Goal: Information Seeking & Learning: Learn about a topic

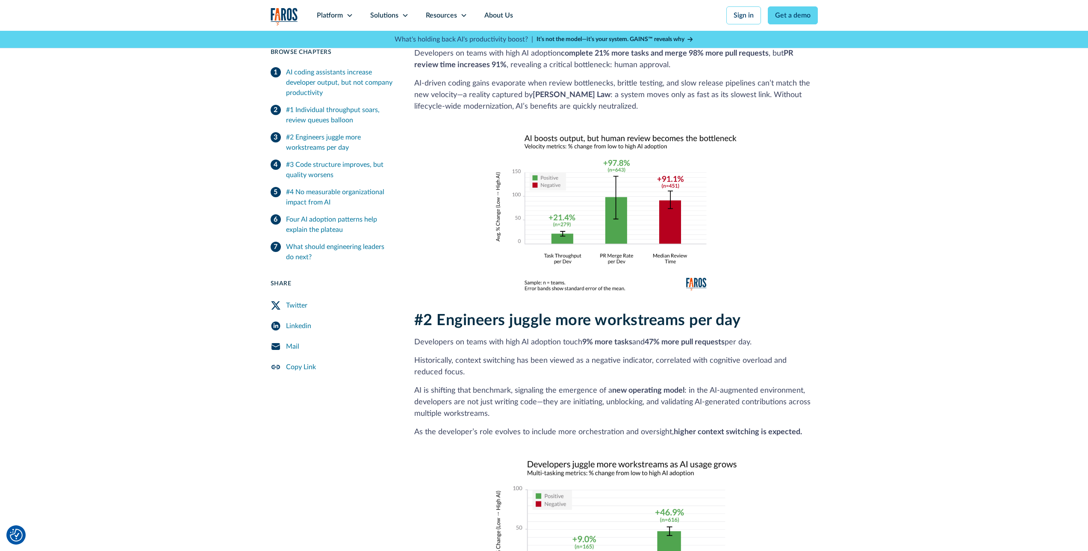
click at [460, 71] on p "Developers on teams with high AI adoption complete 21% more tasks and merge 98%…" at bounding box center [615, 59] width 403 height 23
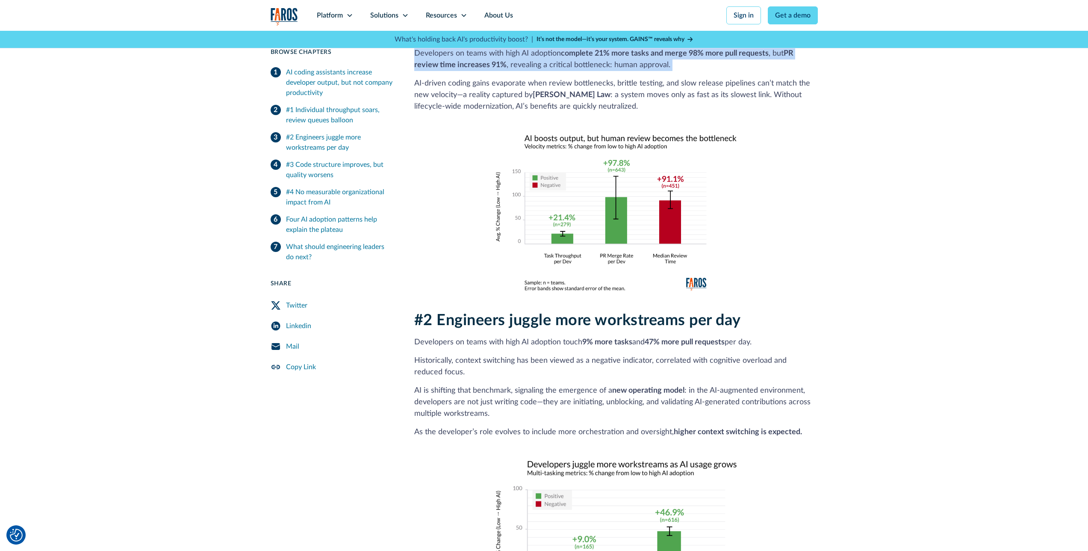
click at [460, 71] on p "Developers on teams with high AI adoption complete 21% more tasks and merge 98%…" at bounding box center [615, 59] width 403 height 23
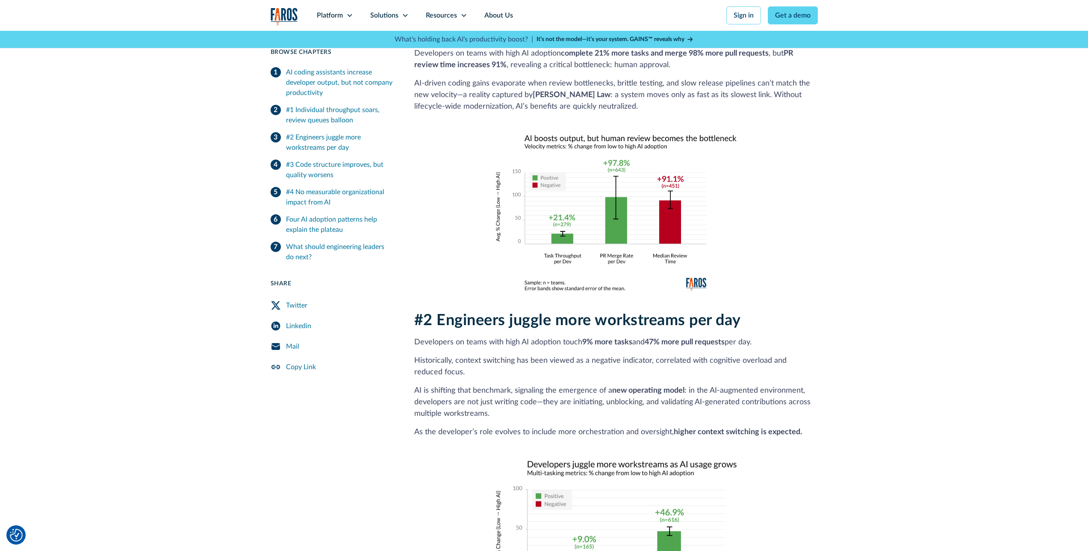
click at [454, 112] on p "AI‑driven coding gains evaporate when review bottlenecks, brittle testing, and …" at bounding box center [615, 95] width 403 height 35
click at [440, 112] on p "AI‑driven coding gains evaporate when review bottlenecks, brittle testing, and …" at bounding box center [615, 95] width 403 height 35
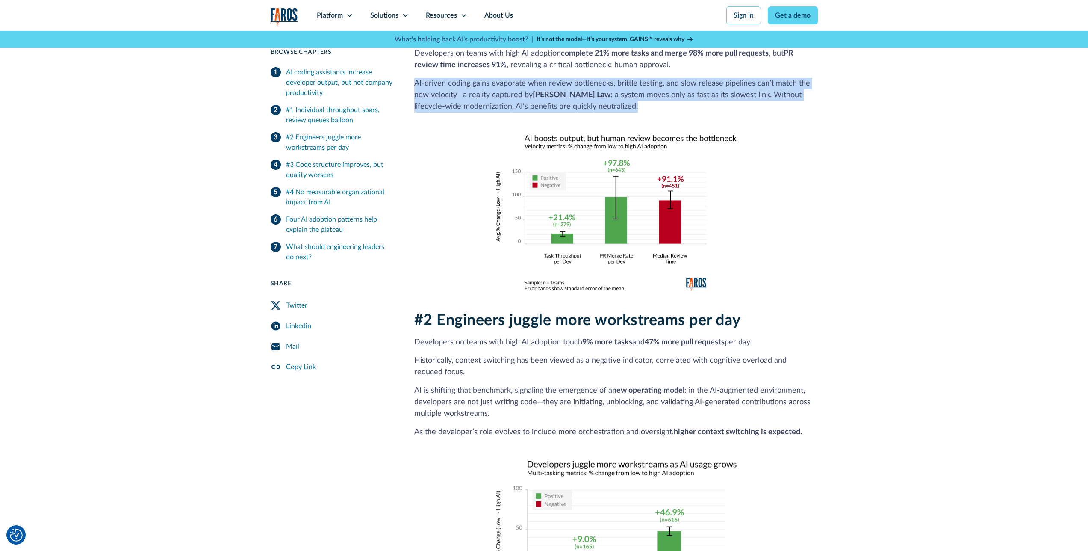
click at [440, 112] on p "AI‑driven coding gains evaporate when review bottlenecks, brittle testing, and …" at bounding box center [615, 95] width 403 height 35
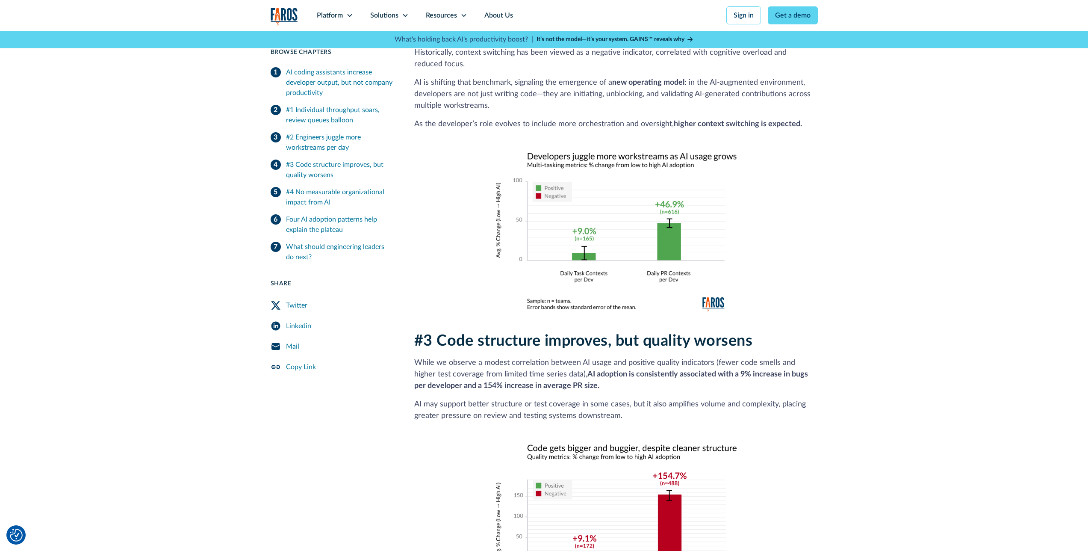
scroll to position [861, 0]
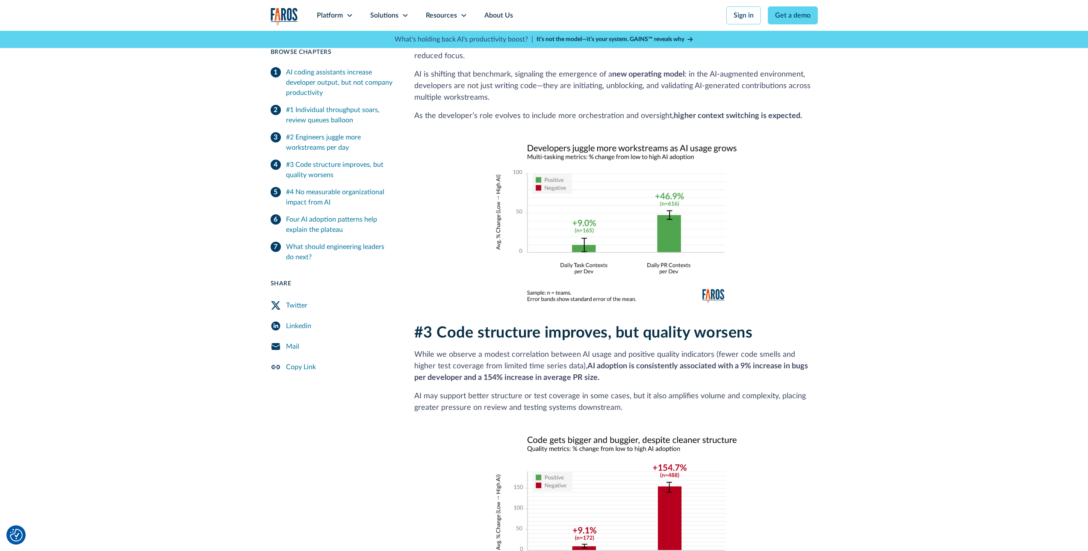
click at [449, 14] on h2 "#2 Engineers juggle more workstreams per day" at bounding box center [615, 4] width 403 height 18
click at [415, 32] on p "Developers on teams with high AI adoption touch 9% more tasks and 47% more pull…" at bounding box center [615, 27] width 403 height 12
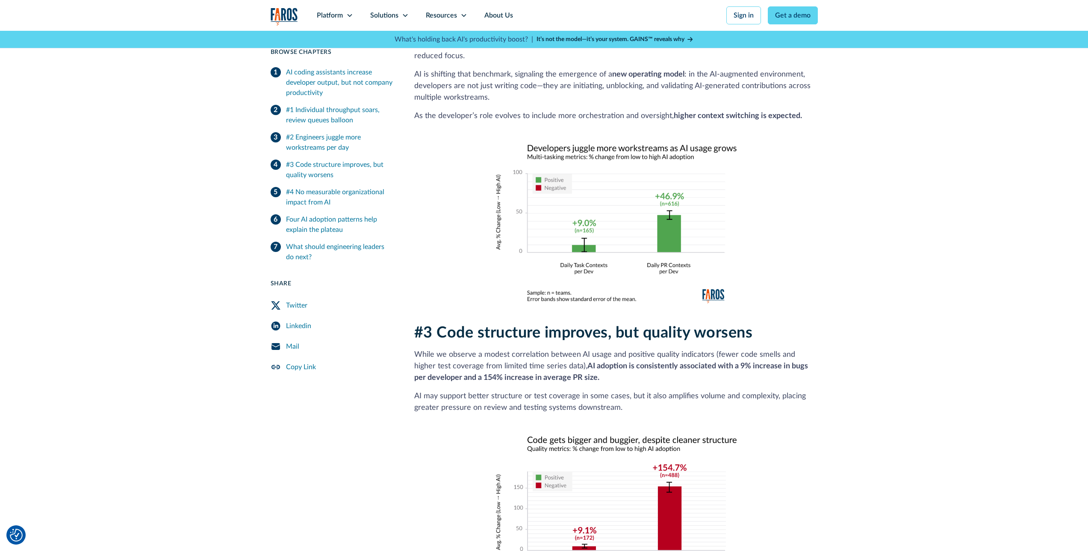
click at [416, 32] on p "Developers on teams with high AI adoption touch 9% more tasks and 47% more pull…" at bounding box center [615, 27] width 403 height 12
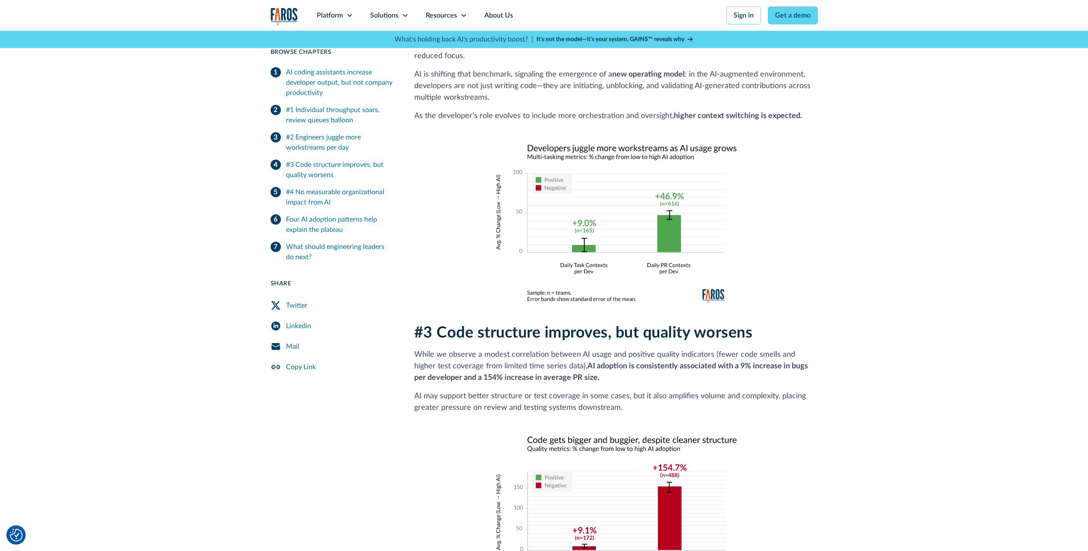
click at [414, 62] on p "Historically, context switching has been viewed as a negative indicator, correl…" at bounding box center [615, 50] width 403 height 23
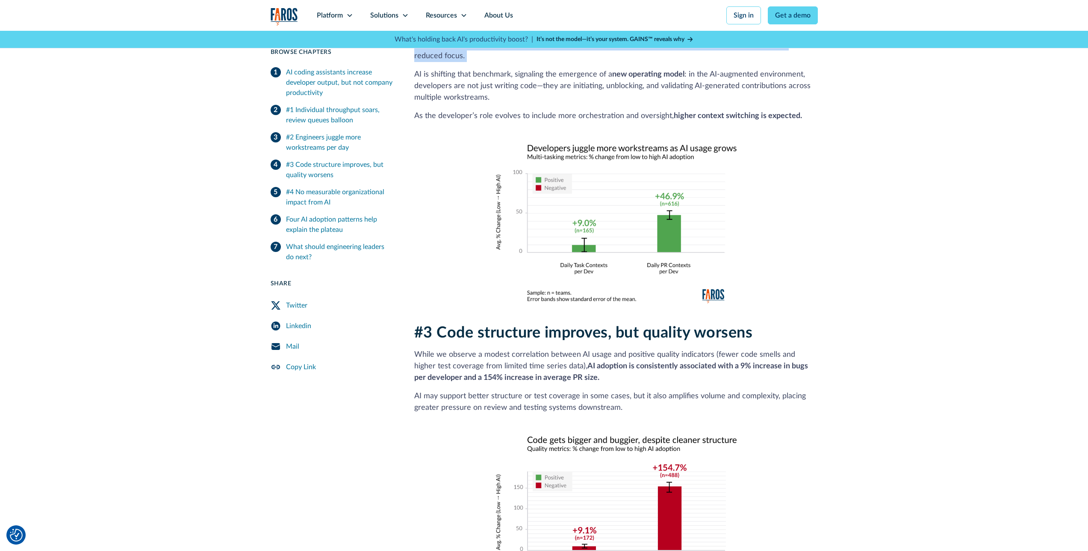
click at [748, 102] on p "AI is shifting that benchmark, signaling the emergence of a new operating model…" at bounding box center [615, 84] width 403 height 35
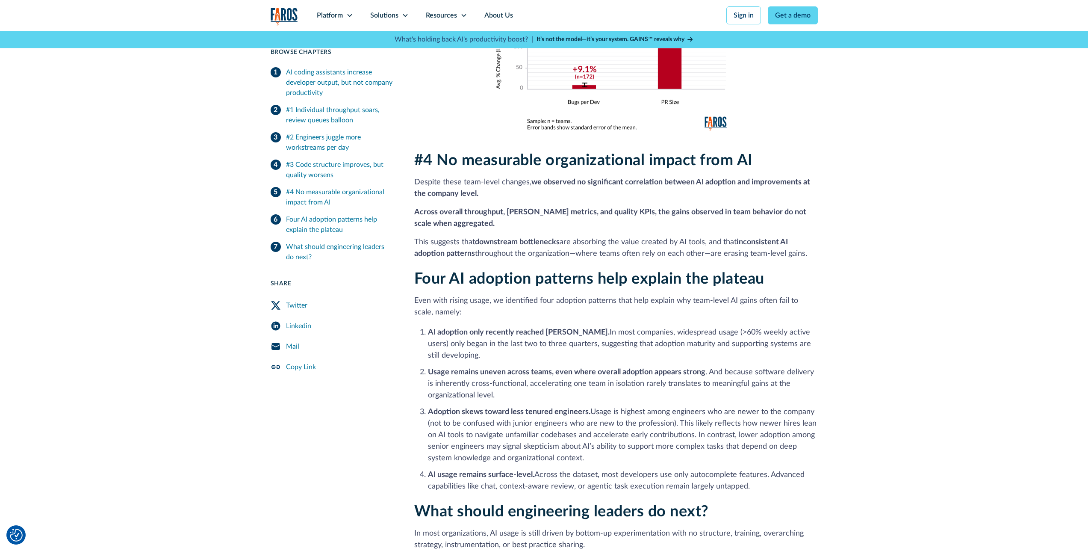
scroll to position [1358, 0]
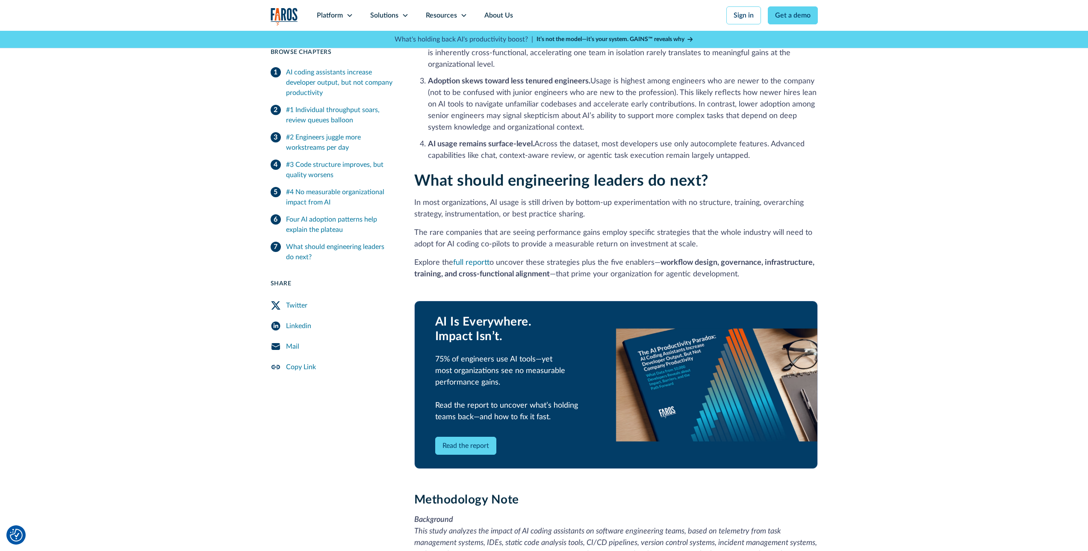
scroll to position [1698, 0]
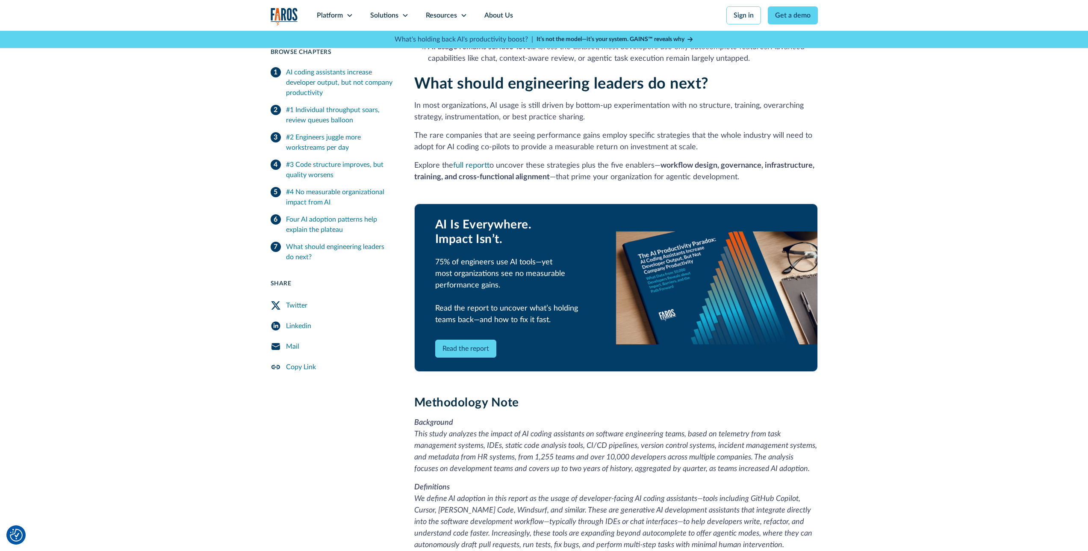
scroll to position [1751, 0]
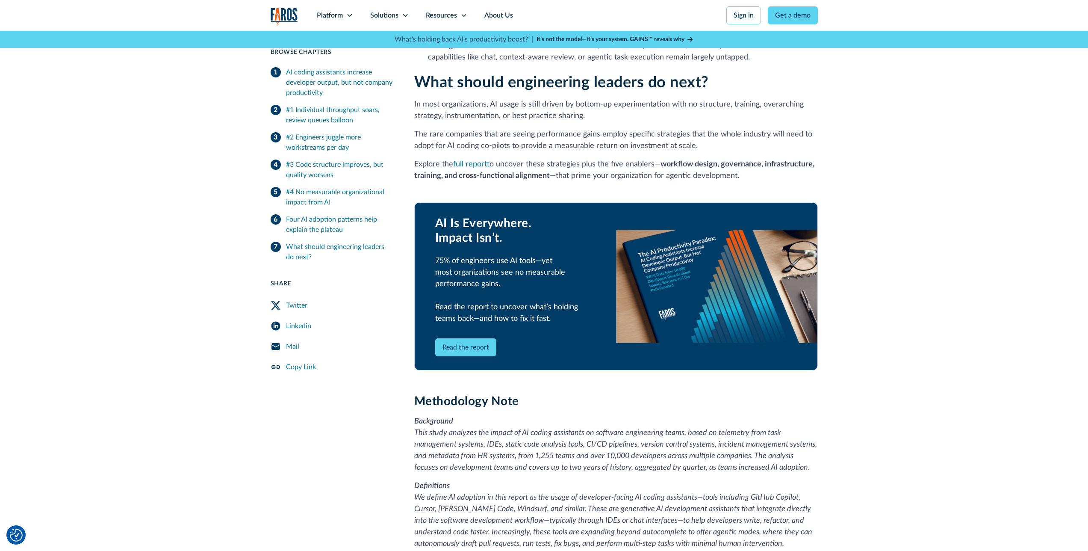
click at [689, 35] on li "Adoption skews toward less tenured engineers. Usage is highest among engineers …" at bounding box center [623, 6] width 390 height 58
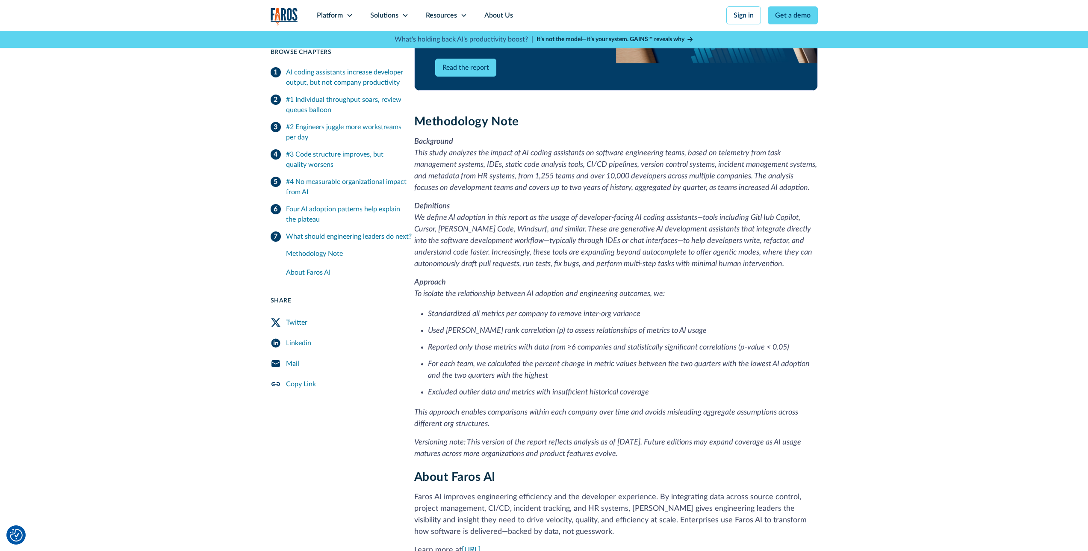
scroll to position [2036, 0]
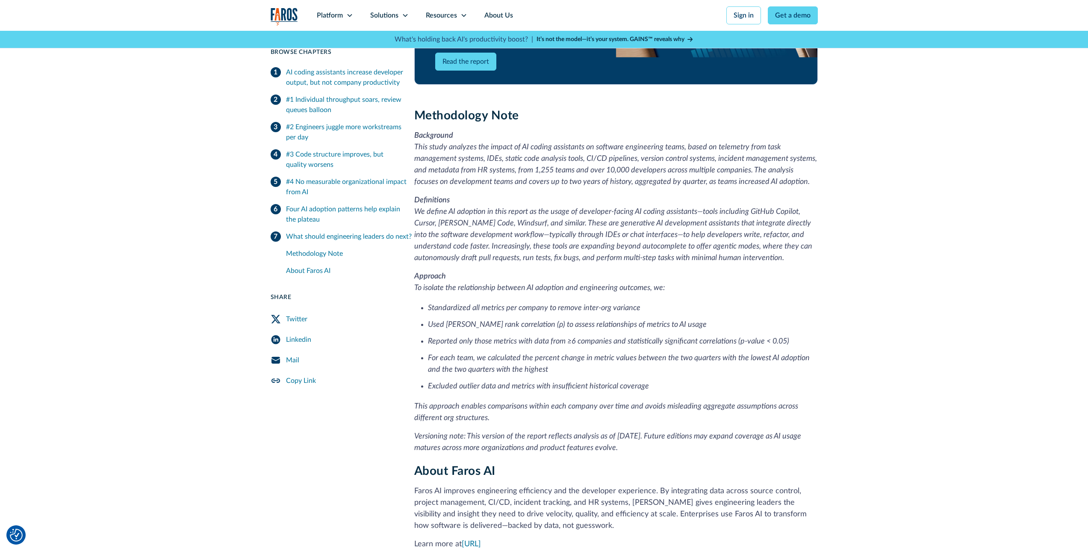
scroll to position [2050, 0]
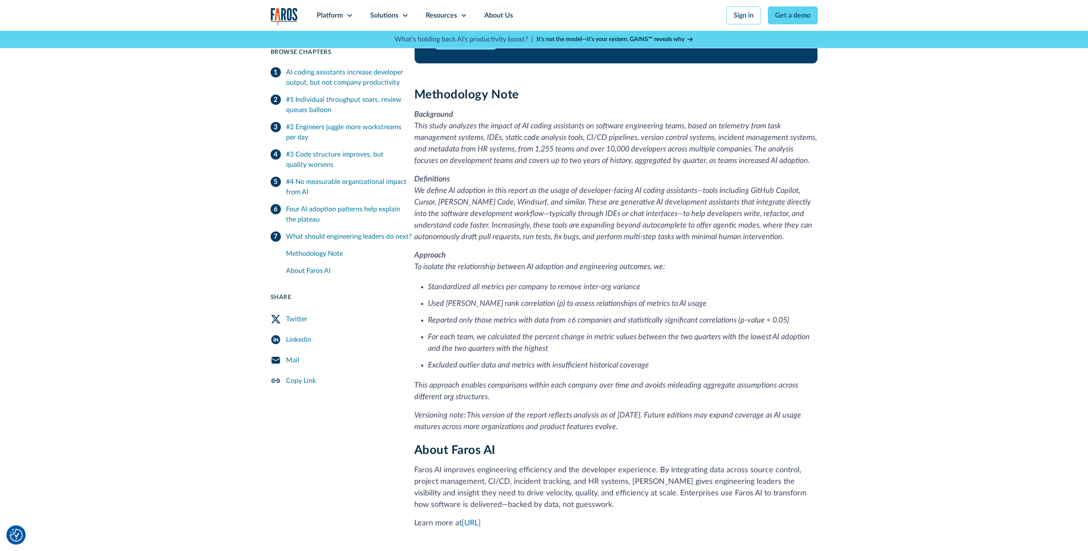
scroll to position [2077, 0]
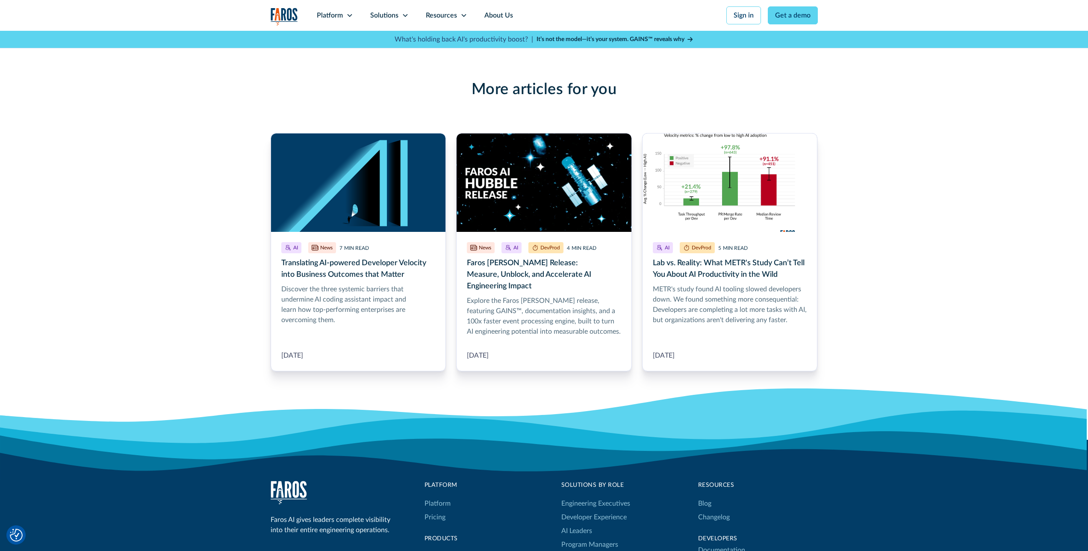
scroll to position [2571, 0]
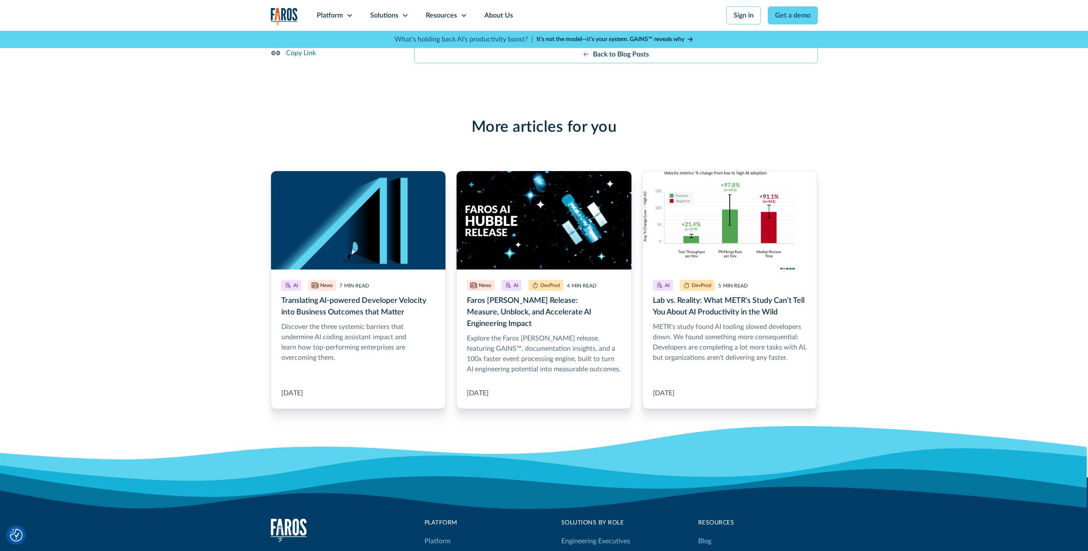
drag, startPoint x: 383, startPoint y: 130, endPoint x: 877, endPoint y: 195, distance: 498.0
drag, startPoint x: 784, startPoint y: 179, endPoint x: 381, endPoint y: 131, distance: 406.4
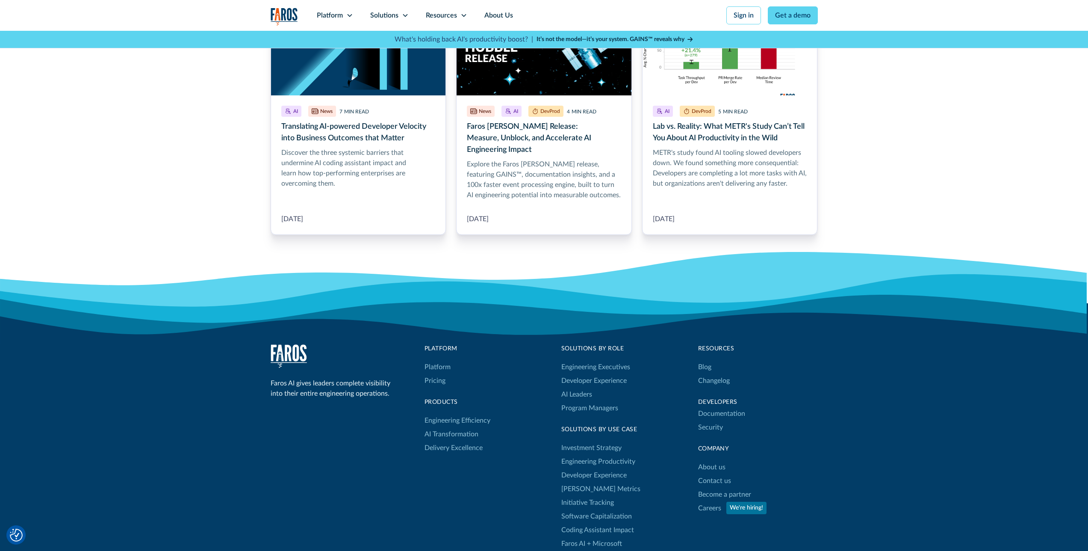
scroll to position [2642, 0]
